Goal: Information Seeking & Learning: Learn about a topic

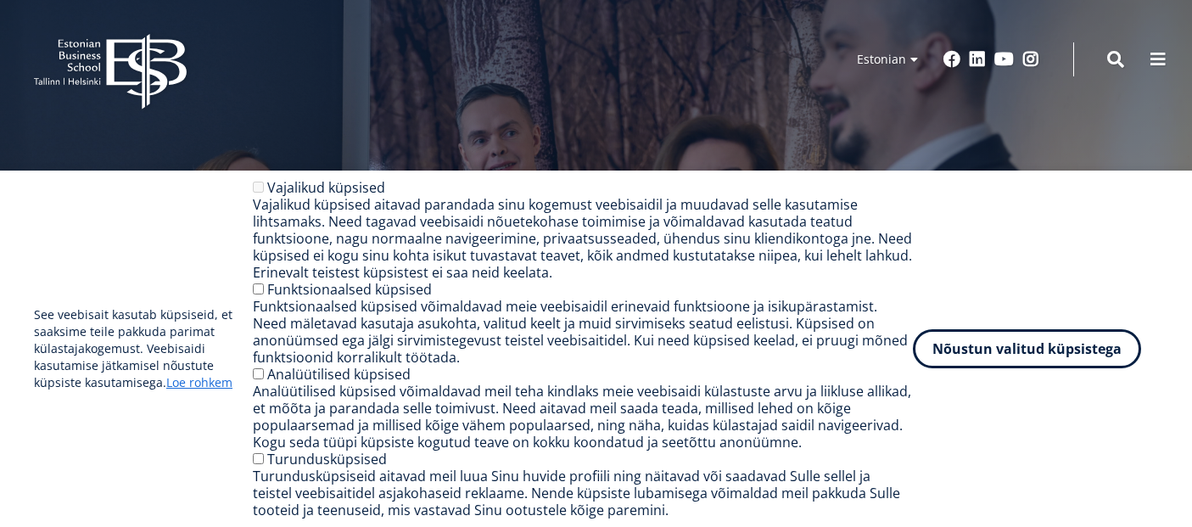
click at [988, 363] on button "Nõustun valitud küpsistega" at bounding box center [1027, 348] width 228 height 39
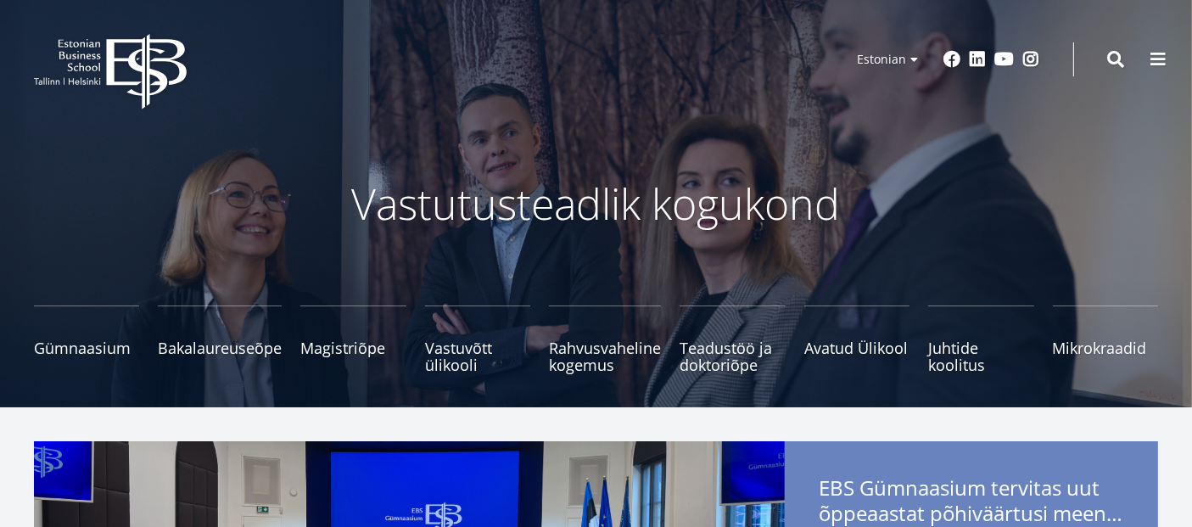
click at [353, 360] on link "Magistriõpe Tutvu ja registreeru" at bounding box center [352, 339] width 105 height 68
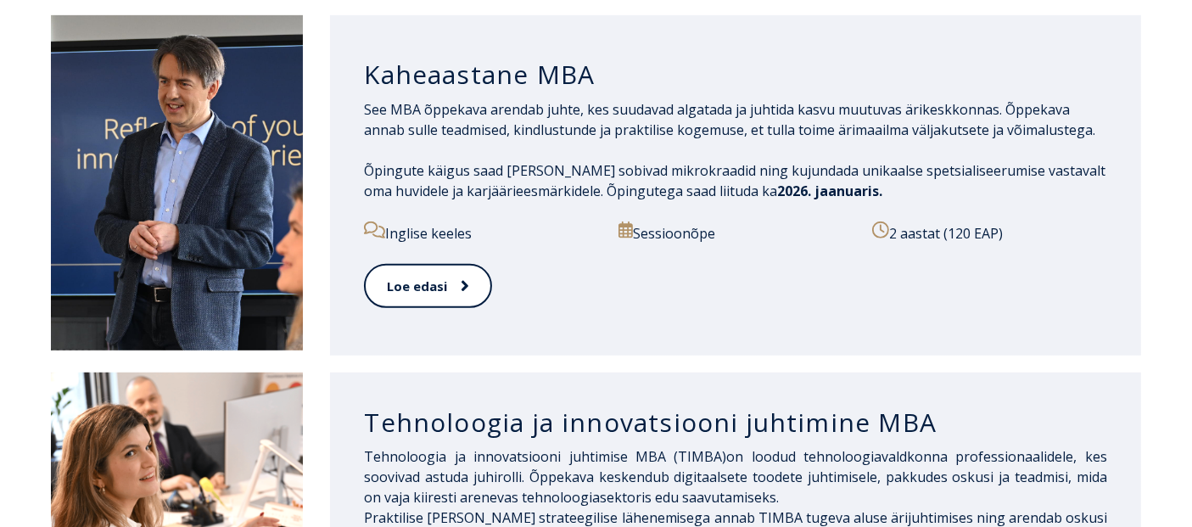
scroll to position [931, 0]
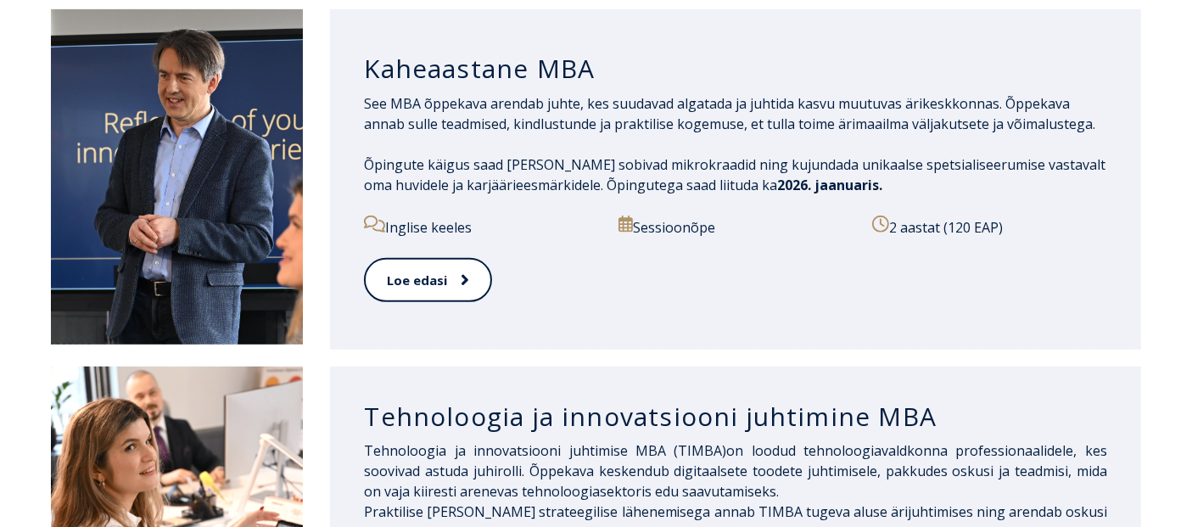
drag, startPoint x: 411, startPoint y: 304, endPoint x: 349, endPoint y: 265, distance: 73.2
drag, startPoint x: 349, startPoint y: 265, endPoint x: 328, endPoint y: 278, distance: 24.5
click at [328, 278] on div "Kaheaastane MBA See MBA õppekava arendab juhte, kes suudavad algatada ja juhtid…" at bounding box center [596, 179] width 1090 height 340
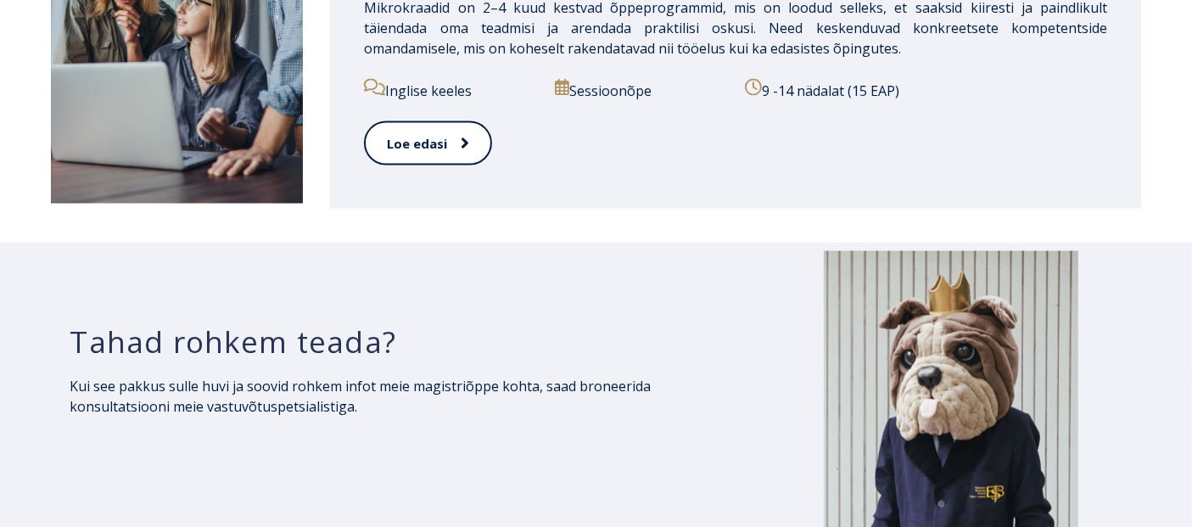
scroll to position [2871, 0]
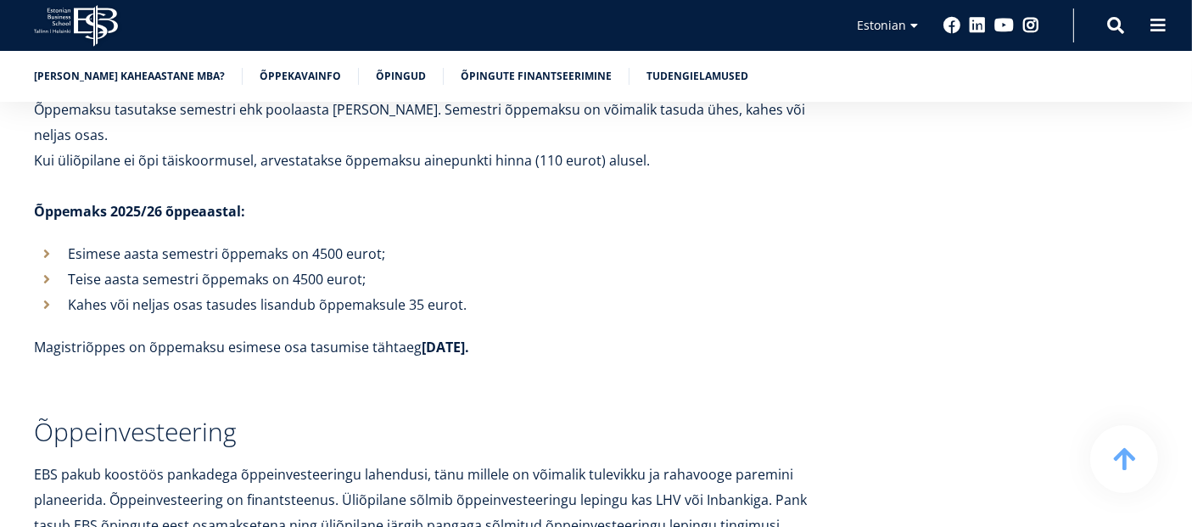
scroll to position [5714, 0]
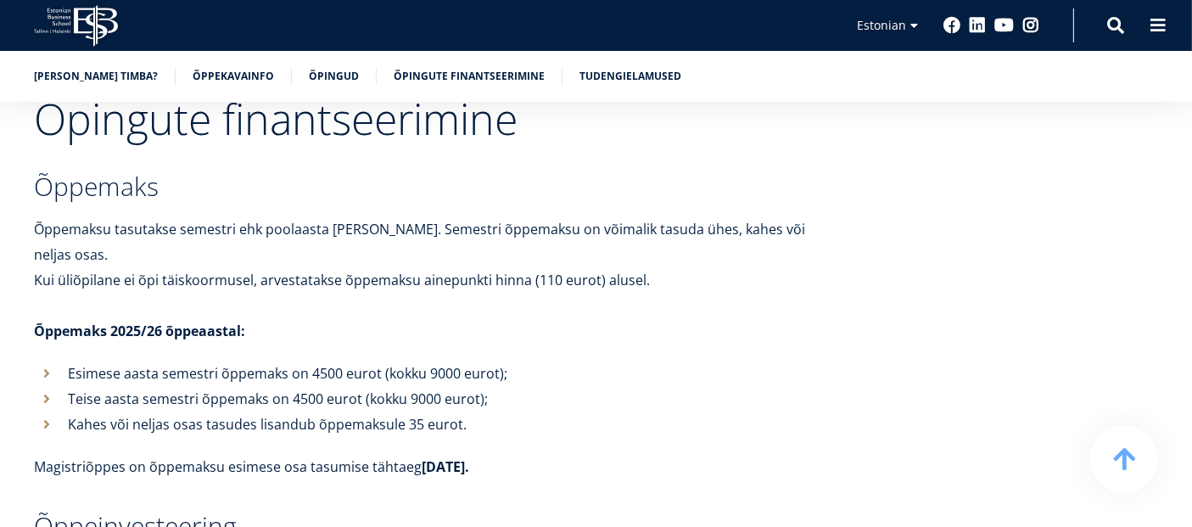
scroll to position [5133, 0]
